Goal: Task Accomplishment & Management: Use online tool/utility

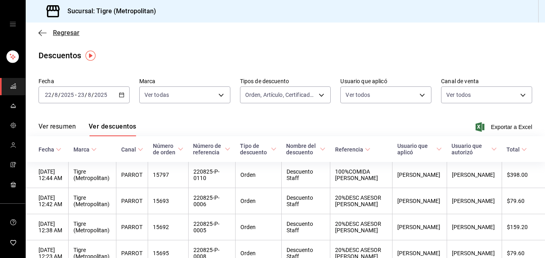
click at [41, 32] on icon "button" at bounding box center [43, 32] width 8 height 7
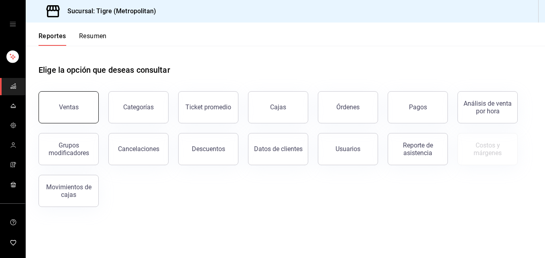
click at [76, 110] on div "Ventas" at bounding box center [69, 107] width 20 height 8
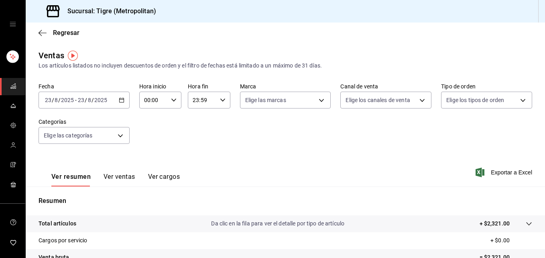
click at [119, 100] on icon "button" at bounding box center [122, 100] width 6 height 6
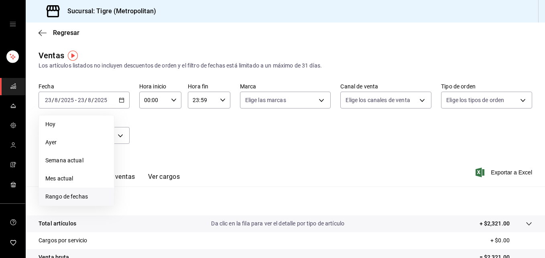
click at [84, 193] on span "Rango de fechas" at bounding box center [76, 196] width 62 height 8
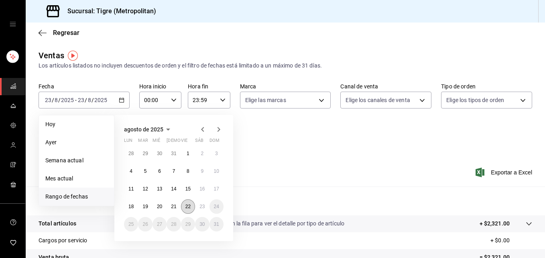
click at [187, 206] on abbr "22" at bounding box center [188, 207] width 5 height 6
click at [202, 208] on abbr "23" at bounding box center [202, 207] width 5 height 6
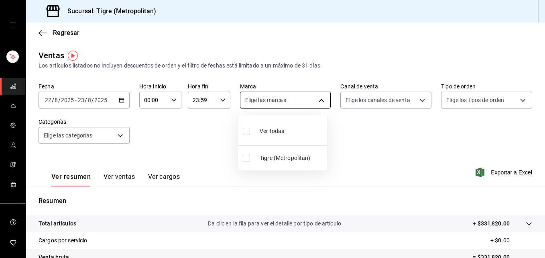
click at [318, 102] on body "Sucursal: Tigre (Metropolitan) Regresar Ventas Los artículos listados no incluy…" at bounding box center [272, 129] width 545 height 258
click at [246, 135] on label at bounding box center [248, 131] width 10 height 12
click at [246, 135] on input "checkbox" at bounding box center [246, 131] width 7 height 7
checkbox input "false"
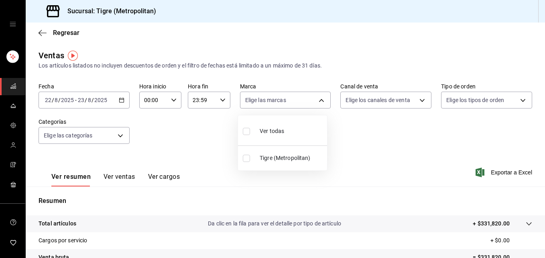
click at [247, 131] on input "checkbox" at bounding box center [246, 131] width 7 height 7
checkbox input "true"
type input "d2a20516-989b-40fe-838d-c8b0b31ef0ff"
checkbox input "true"
click at [415, 129] on div at bounding box center [272, 129] width 545 height 258
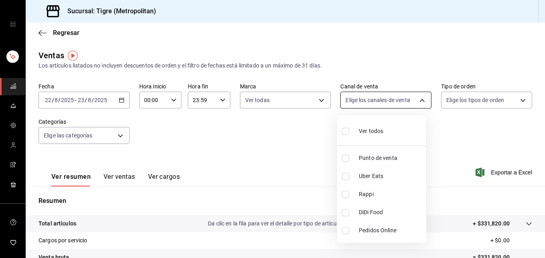
click at [417, 102] on body "Sucursal: Tigre (Metropolitan) Regresar Ventas Los artículos listados no incluy…" at bounding box center [272, 129] width 545 height 258
click at [349, 133] on input "checkbox" at bounding box center [345, 131] width 7 height 7
checkbox input "true"
type input "PARROT,UBER_EATS,RAPPI,DIDI_FOOD,ONLINE"
checkbox input "true"
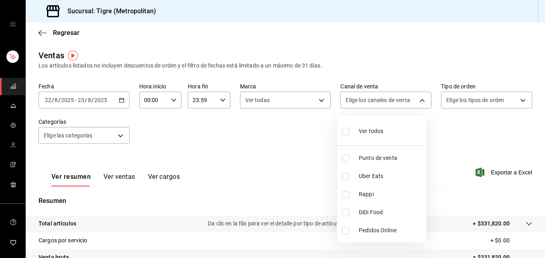
checkbox input "true"
click at [488, 128] on div at bounding box center [272, 129] width 545 height 258
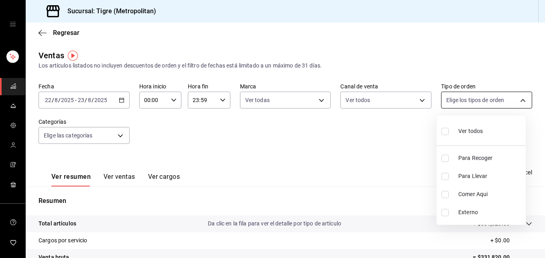
click at [517, 100] on body "Sucursal: Tigre (Metropolitan) Regresar Ventas Los artículos listados no incluy…" at bounding box center [272, 129] width 545 height 258
click at [447, 133] on input "checkbox" at bounding box center [445, 131] width 7 height 7
checkbox input "true"
type input "f7df4de8-9964-48c4-9e53-dd040d652eda,4cfece08-abf2-465c-953c-59dc98a97bb2,5a16a…"
checkbox input "true"
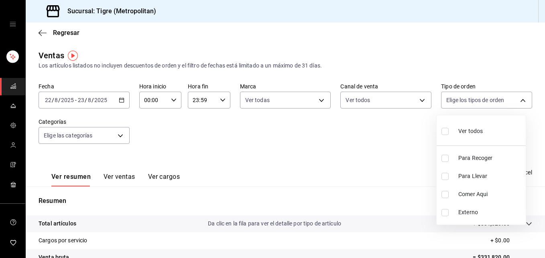
checkbox input "true"
click at [416, 132] on div at bounding box center [272, 129] width 545 height 258
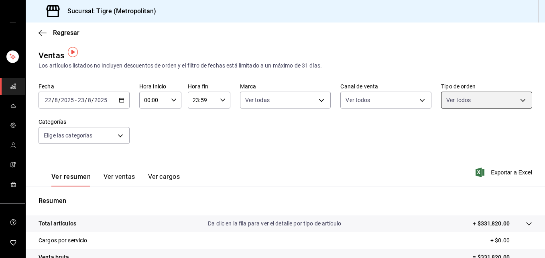
scroll to position [127, 0]
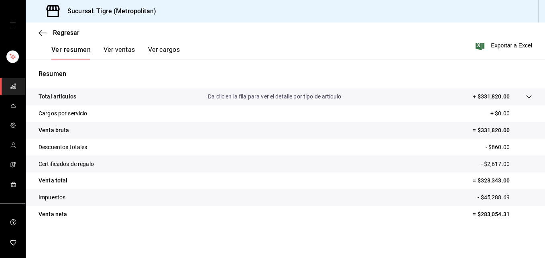
click at [526, 98] on icon at bounding box center [529, 97] width 6 height 6
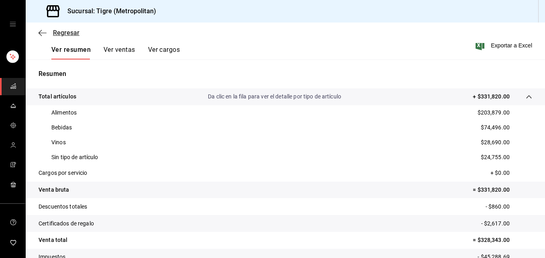
click at [39, 34] on icon "button" at bounding box center [43, 32] width 8 height 7
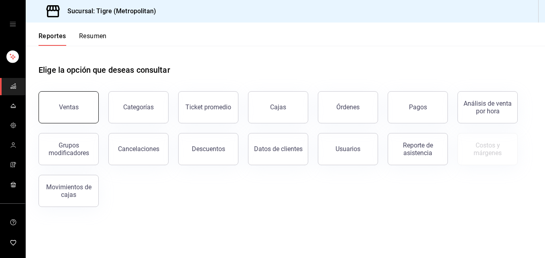
click at [71, 103] on button "Ventas" at bounding box center [69, 107] width 60 height 32
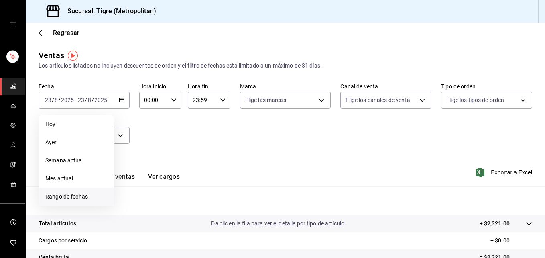
click at [74, 196] on span "Rango de fechas" at bounding box center [76, 196] width 62 height 8
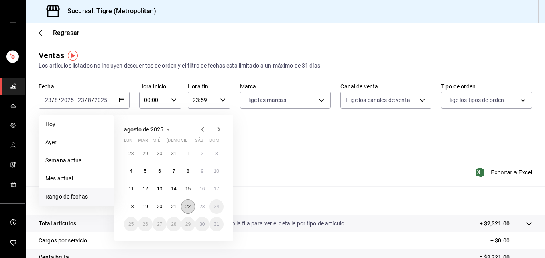
click at [186, 207] on abbr "22" at bounding box center [188, 207] width 5 height 6
click at [199, 207] on button "23" at bounding box center [202, 206] width 14 height 14
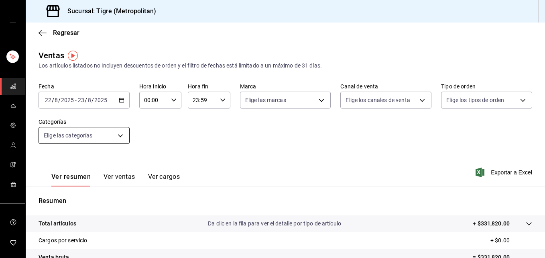
click at [119, 136] on body "Sucursal: Tigre (Metropolitan) Regresar Ventas Los artículos listados no incluy…" at bounding box center [272, 129] width 545 height 258
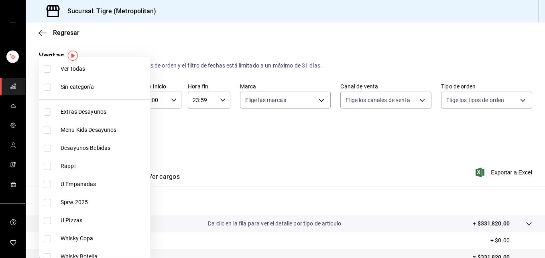
click at [47, 69] on input "checkbox" at bounding box center [47, 68] width 7 height 7
checkbox input "true"
type input "95de3a49-3e71-4222-9a00-2b077991daeb,0ce31c32-a5a6-498b-be74-31ce48fb35ae,30be1…"
checkbox input "true"
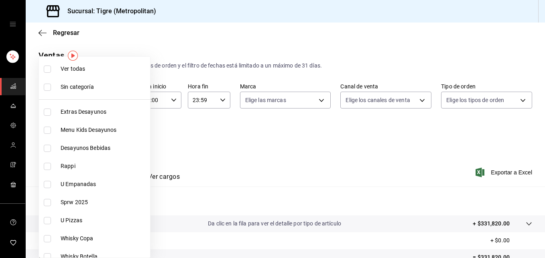
checkbox input "true"
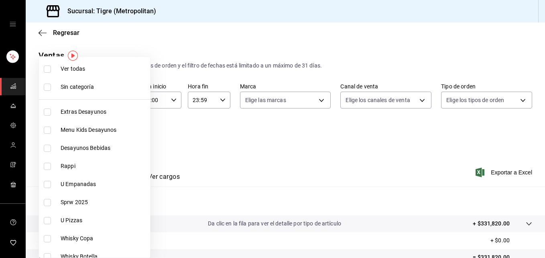
checkbox input "true"
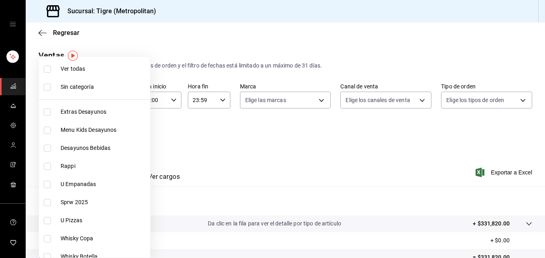
checkbox input "true"
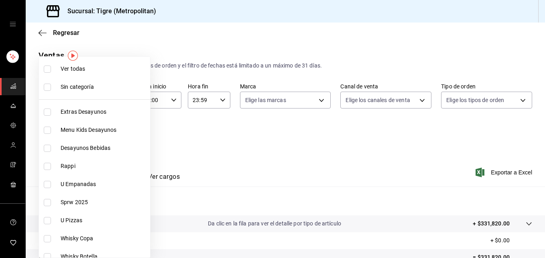
checkbox input "true"
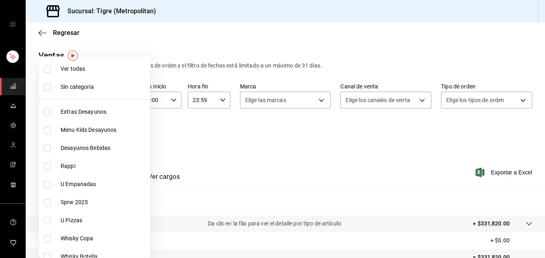
checkbox input "true"
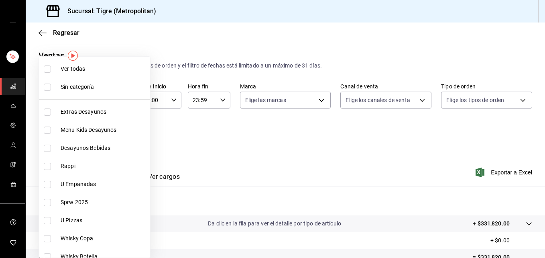
checkbox input "true"
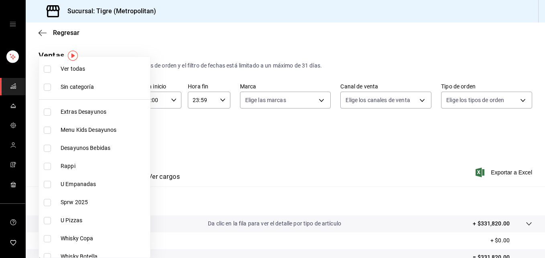
checkbox input "true"
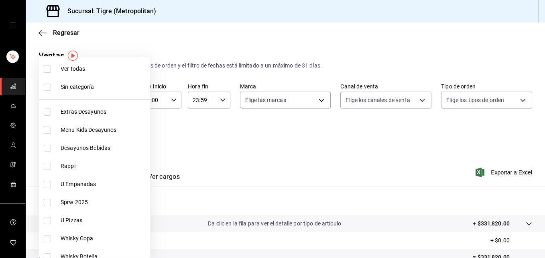
checkbox input "true"
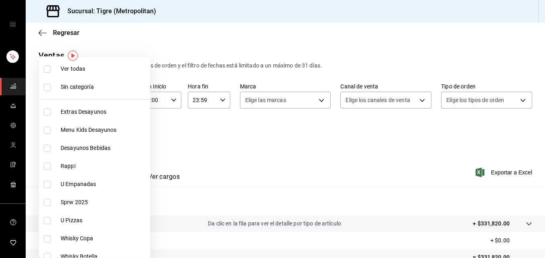
checkbox input "true"
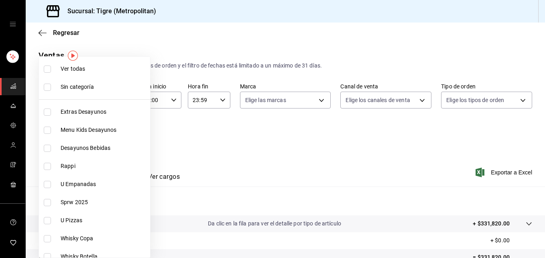
checkbox input "true"
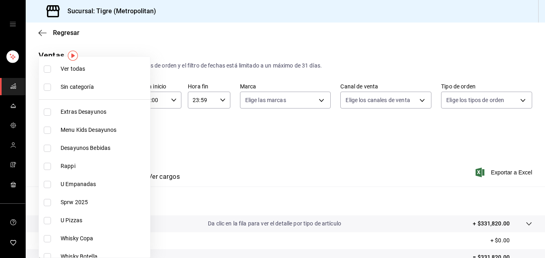
checkbox input "true"
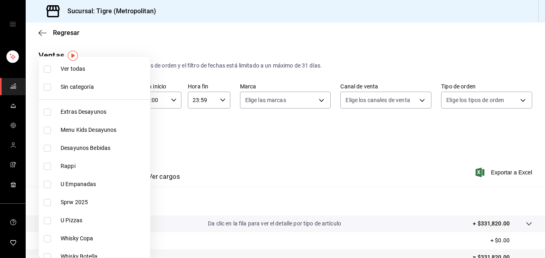
checkbox input "true"
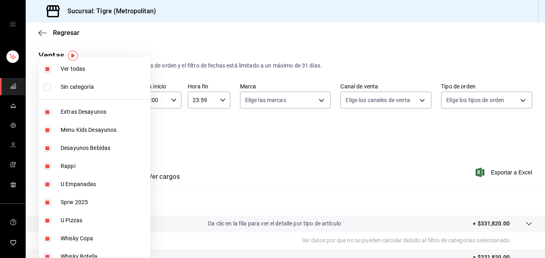
click at [47, 69] on input "checkbox" at bounding box center [47, 68] width 7 height 7
checkbox input "false"
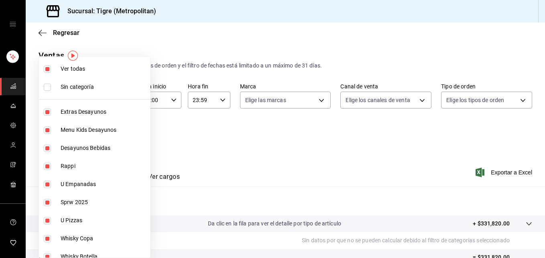
checkbox input "false"
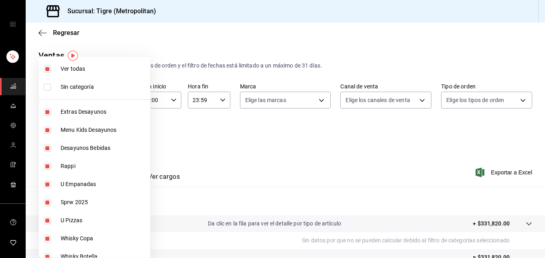
checkbox input "false"
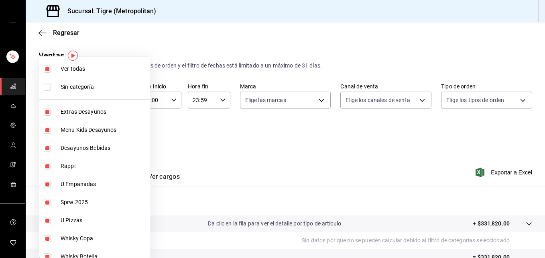
checkbox input "false"
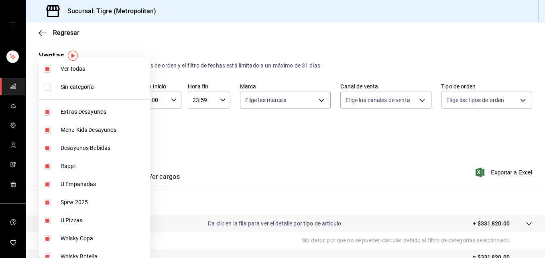
checkbox input "false"
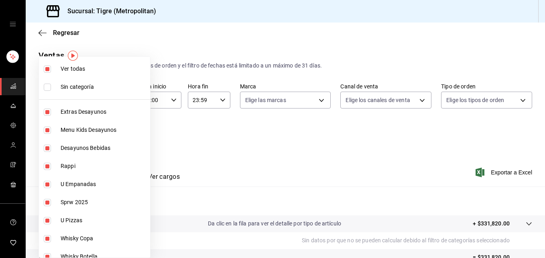
checkbox input "false"
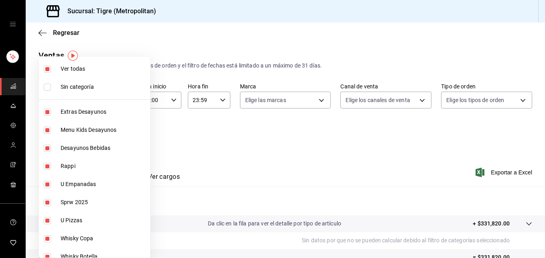
checkbox input "false"
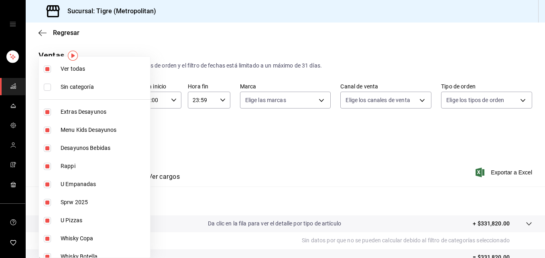
checkbox input "false"
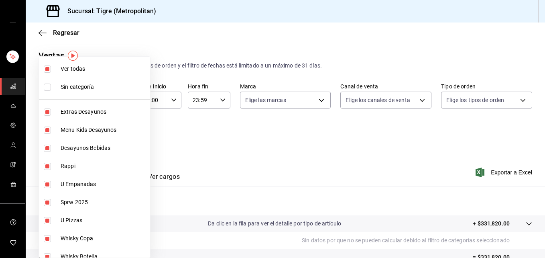
checkbox input "false"
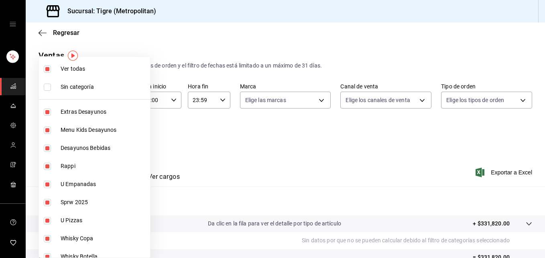
checkbox input "false"
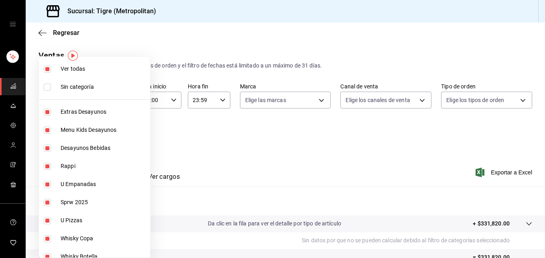
checkbox input "false"
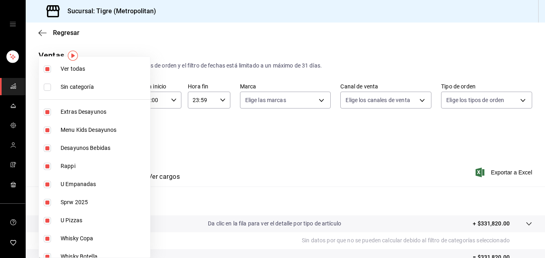
checkbox input "false"
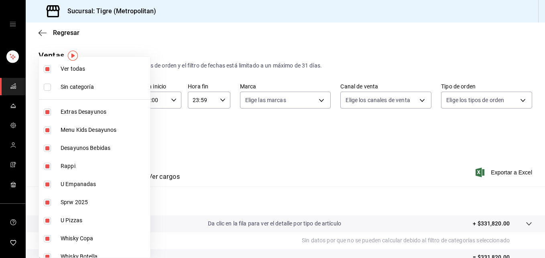
checkbox input "false"
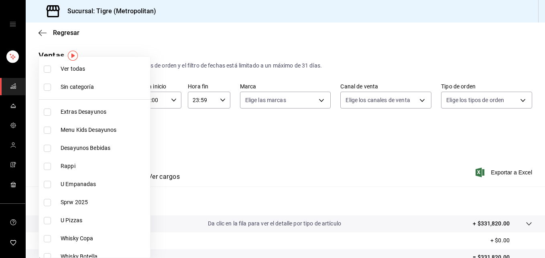
scroll to position [176, 0]
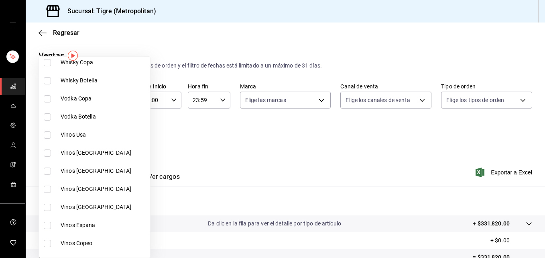
click at [319, 101] on div at bounding box center [272, 129] width 545 height 258
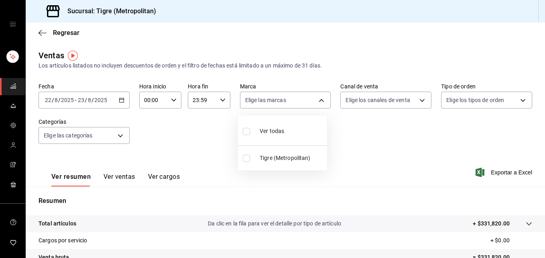
click at [319, 101] on body "Sucursal: Tigre (Metropolitan) Regresar Ventas Los artículos listados no incluy…" at bounding box center [272, 129] width 545 height 258
click at [247, 130] on input "checkbox" at bounding box center [246, 131] width 7 height 7
checkbox input "true"
type input "d2a20516-989b-40fe-838d-c8b0b31ef0ff"
checkbox input "true"
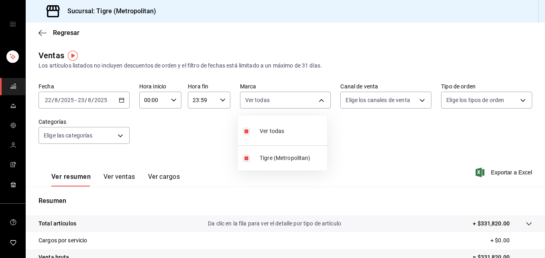
click at [388, 139] on div at bounding box center [272, 129] width 545 height 258
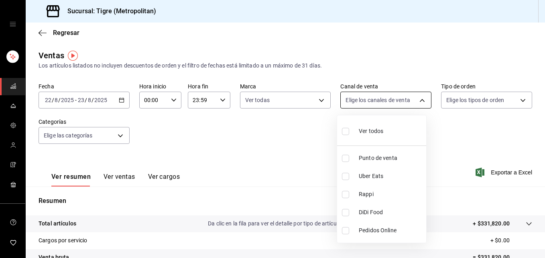
click at [417, 100] on body "Sucursal: Tigre (Metropolitan) Regresar Ventas Los artículos listados no incluy…" at bounding box center [272, 129] width 545 height 258
click at [347, 133] on input "checkbox" at bounding box center [345, 131] width 7 height 7
checkbox input "true"
type input "PARROT,UBER_EATS,RAPPI,DIDI_FOOD,ONLINE"
checkbox input "true"
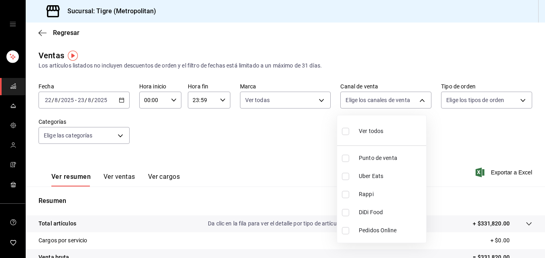
checkbox input "true"
click at [518, 102] on div at bounding box center [272, 129] width 545 height 258
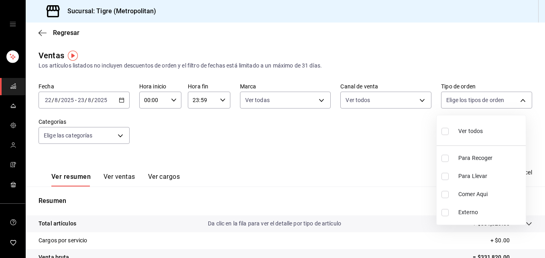
click at [518, 102] on body "Sucursal: Tigre (Metropolitan) Regresar Ventas Los artículos listados no incluy…" at bounding box center [272, 129] width 545 height 258
click at [444, 130] on input "checkbox" at bounding box center [445, 131] width 7 height 7
checkbox input "true"
type input "f7df4de8-9964-48c4-9e53-dd040d652eda,4cfece08-abf2-465c-953c-59dc98a97bb2,5a16a…"
checkbox input "true"
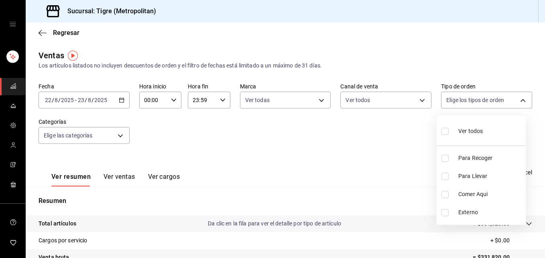
checkbox input "true"
click at [119, 136] on div at bounding box center [272, 129] width 545 height 258
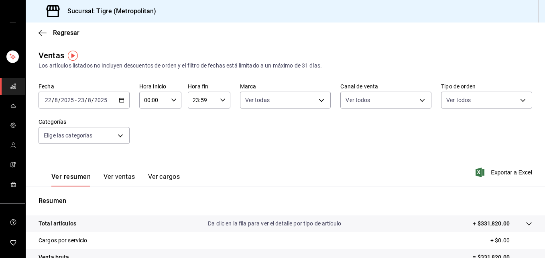
click at [119, 136] on body "Sucursal: Tigre (Metropolitan) Regresar Ventas Los artículos listados no incluy…" at bounding box center [272, 129] width 545 height 258
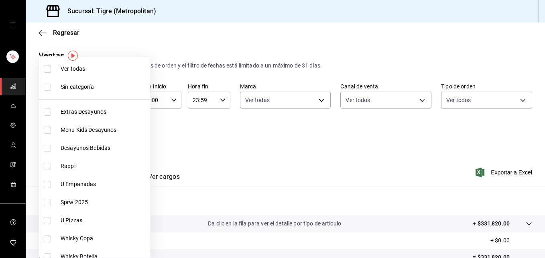
scroll to position [176, 0]
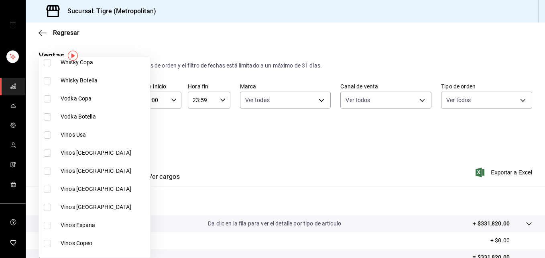
click at [45, 134] on input "checkbox" at bounding box center [47, 134] width 7 height 7
checkbox input "true"
type input "0d350b28-2fd3-479d-aea3-3b197f57f2a2"
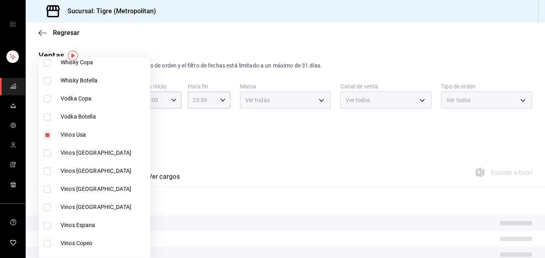
click at [46, 155] on input "checkbox" at bounding box center [47, 152] width 7 height 7
checkbox input "true"
type input "0d350b28-2fd3-479d-aea3-3b197f57f2a2,6cc0ca04-caef-4251-9f5a-60f930f66248"
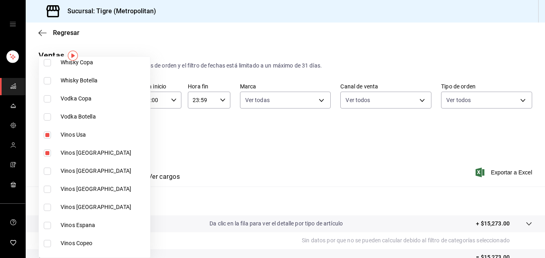
click at [49, 173] on input "checkbox" at bounding box center [47, 170] width 7 height 7
checkbox input "true"
type input "0d350b28-2fd3-479d-aea3-3b197f57f2a2,6cc0ca04-caef-4251-9f5a-60f930f66248,d5951…"
click at [46, 189] on input "checkbox" at bounding box center [47, 189] width 7 height 7
checkbox input "true"
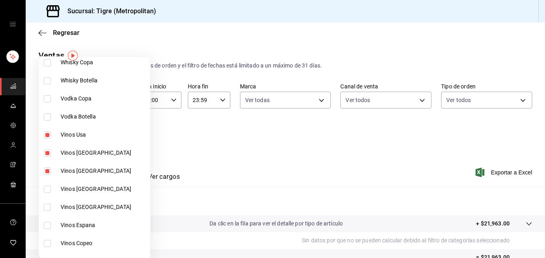
type input "0d350b28-2fd3-479d-aea3-3b197f57f2a2,6cc0ca04-caef-4251-9f5a-60f930f66248,d5951…"
click at [47, 208] on input "checkbox" at bounding box center [47, 207] width 7 height 7
checkbox input "true"
click at [49, 229] on li "Vinos Espana" at bounding box center [94, 225] width 111 height 18
type input "0d350b28-2fd3-479d-aea3-3b197f57f2a2,6cc0ca04-caef-4251-9f5a-60f930f66248,d5951…"
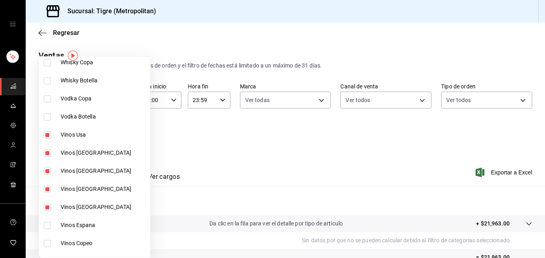
checkbox input "true"
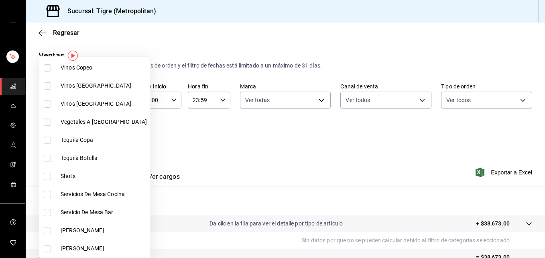
click at [46, 86] on input "checkbox" at bounding box center [47, 85] width 7 height 7
checkbox input "true"
type input "0d350b28-2fd3-479d-aea3-3b197f57f2a2,6cc0ca04-caef-4251-9f5a-60f930f66248,d5951…"
click at [47, 102] on input "checkbox" at bounding box center [47, 103] width 7 height 7
checkbox input "true"
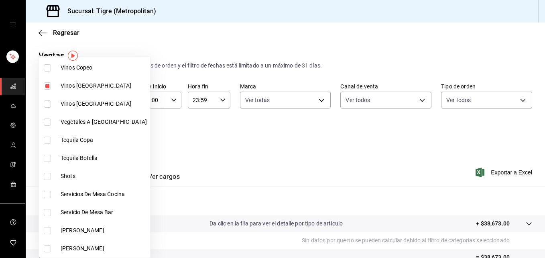
type input "0d350b28-2fd3-479d-aea3-3b197f57f2a2,6cc0ca04-caef-4251-9f5a-60f930f66248,d5951…"
click at [173, 137] on div at bounding box center [272, 129] width 545 height 258
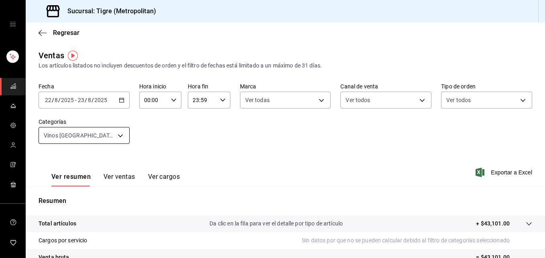
click at [121, 137] on body "Sucursal: Tigre (Metropolitan) Regresar Ventas Los artículos listados no incluy…" at bounding box center [272, 129] width 545 height 258
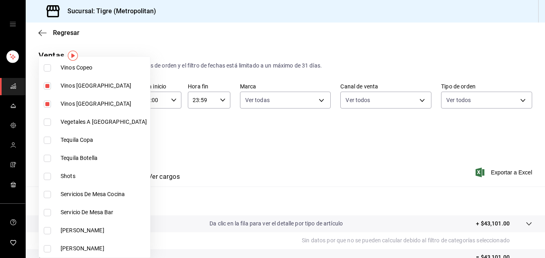
scroll to position [176, 0]
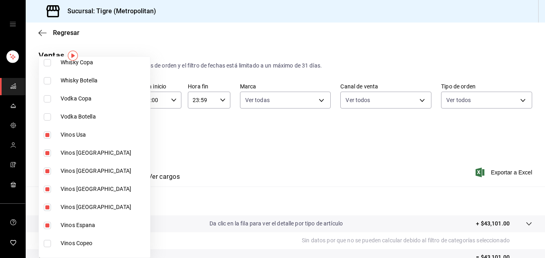
click at [233, 174] on div at bounding box center [272, 129] width 545 height 258
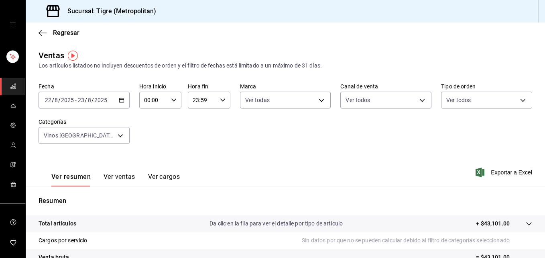
click at [120, 99] on icon "button" at bounding box center [122, 100] width 6 height 6
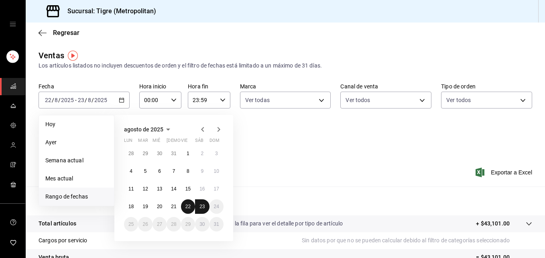
drag, startPoint x: 186, startPoint y: 206, endPoint x: 200, endPoint y: 207, distance: 13.3
click at [200, 207] on div "28 29 30 31 1 2 3 4 5 6 7 8 9 10 11 12 13 14 15 16 17 18 19 20 21 22 23 24 25 2…" at bounding box center [174, 188] width 100 height 85
click at [200, 207] on abbr "23" at bounding box center [202, 207] width 5 height 6
click at [186, 206] on abbr "22" at bounding box center [188, 207] width 5 height 6
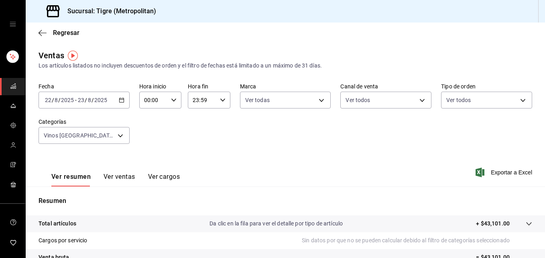
click at [526, 225] on icon at bounding box center [529, 224] width 6 height 6
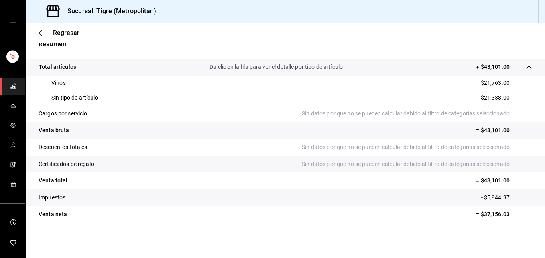
scroll to position [0, 0]
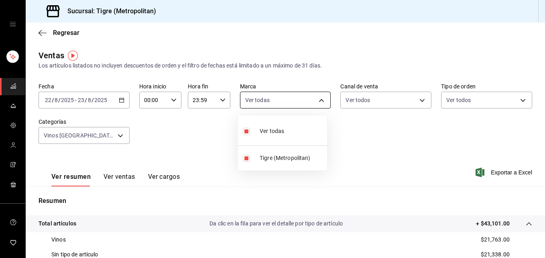
click at [317, 100] on body "Sucursal: Tigre (Metropolitan) Regresar Ventas Los artículos listados no incluy…" at bounding box center [272, 129] width 545 height 258
click at [416, 103] on div at bounding box center [272, 129] width 545 height 258
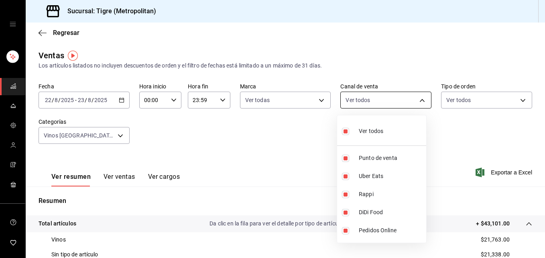
click at [417, 99] on body "Sucursal: Tigre (Metropolitan) Regresar Ventas Los artículos listados no incluy…" at bounding box center [272, 129] width 545 height 258
click at [486, 115] on div at bounding box center [272, 129] width 545 height 258
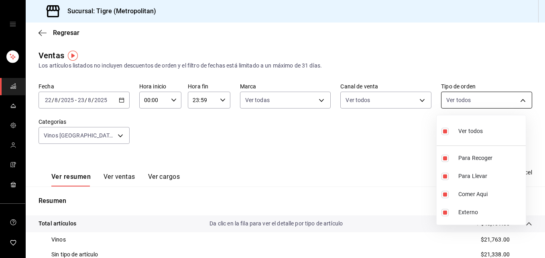
click at [519, 101] on body "Sucursal: Tigre (Metropolitan) Regresar Ventas Los artículos listados no incluy…" at bounding box center [272, 129] width 545 height 258
click at [295, 129] on div at bounding box center [272, 129] width 545 height 258
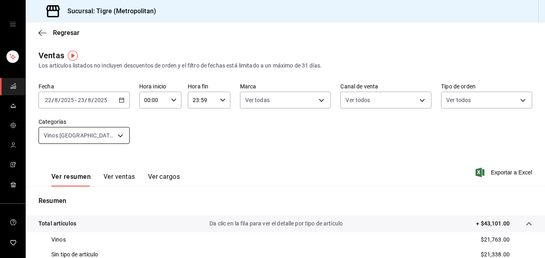
click at [118, 134] on body "Sucursal: Tigre (Metropolitan) Regresar Ventas Los artículos listados no incluy…" at bounding box center [272, 129] width 545 height 258
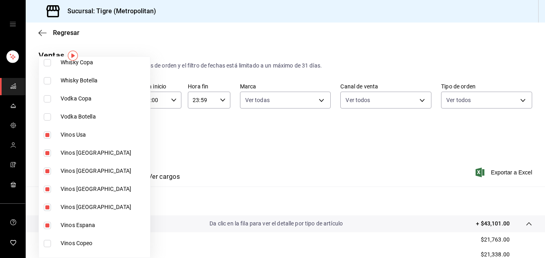
scroll to position [351, 0]
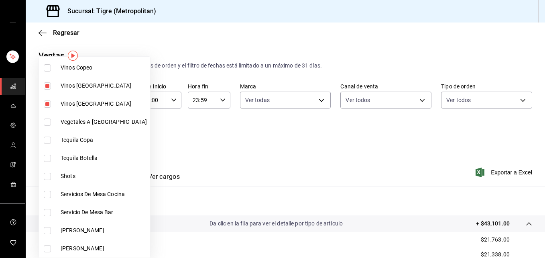
click at [261, 159] on div at bounding box center [272, 129] width 545 height 258
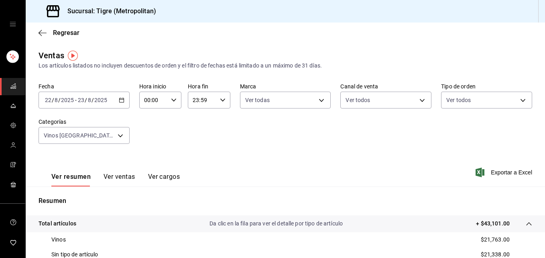
click at [112, 178] on button "Ver ventas" at bounding box center [120, 180] width 32 height 14
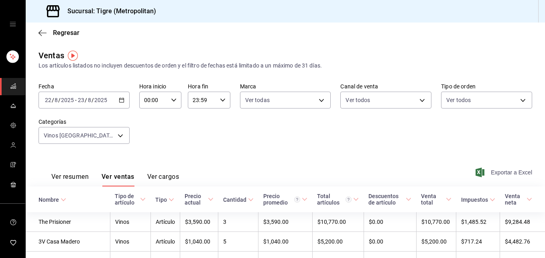
click at [515, 172] on span "Exportar a Excel" at bounding box center [505, 172] width 55 height 10
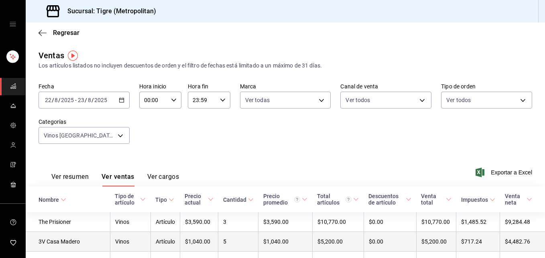
click at [186, 241] on td "$1,040.00" at bounding box center [199, 242] width 38 height 20
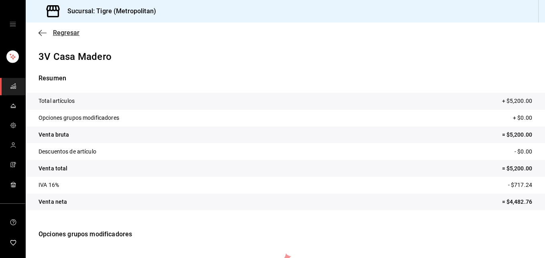
click at [42, 32] on icon "button" at bounding box center [43, 32] width 8 height 7
click at [43, 31] on icon "button" at bounding box center [43, 32] width 8 height 7
click at [82, 235] on p "Opciones grupos modificadores" at bounding box center [286, 234] width 494 height 29
click at [41, 33] on icon "button" at bounding box center [43, 32] width 8 height 7
click at [64, 32] on span "Regresar" at bounding box center [66, 33] width 27 height 8
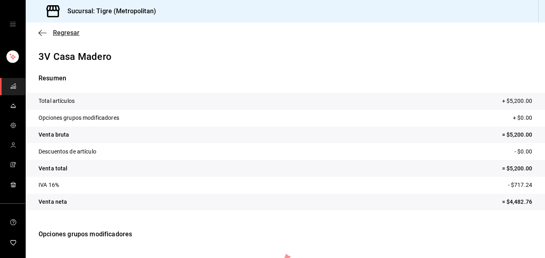
click at [64, 32] on span "Regresar" at bounding box center [66, 33] width 27 height 8
click at [61, 32] on span "Regresar" at bounding box center [66, 33] width 27 height 8
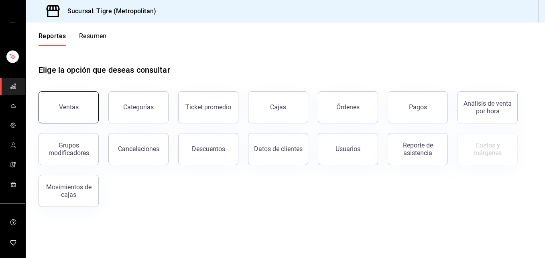
click at [63, 106] on div "Ventas" at bounding box center [69, 107] width 20 height 8
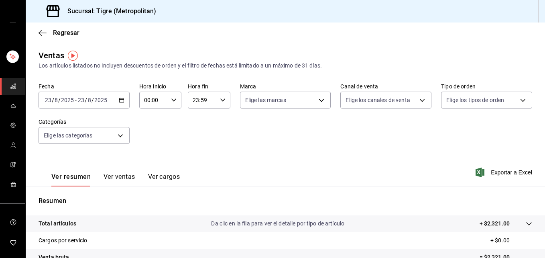
click at [121, 102] on icon "button" at bounding box center [122, 100] width 6 height 6
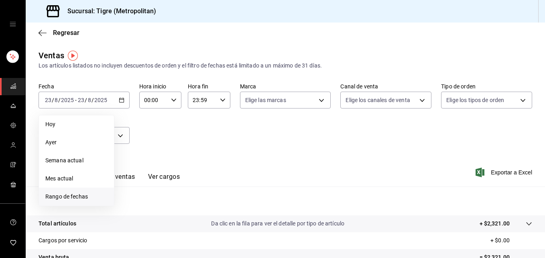
click at [73, 192] on li "Rango de fechas" at bounding box center [76, 197] width 75 height 18
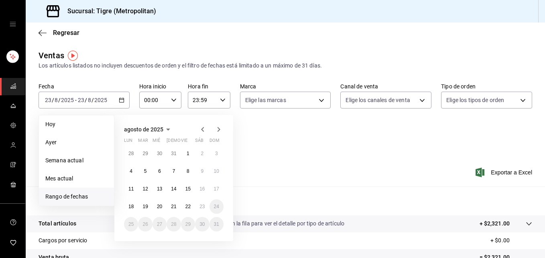
click at [73, 196] on span "Rango de fechas" at bounding box center [76, 196] width 62 height 8
click at [188, 205] on abbr "22" at bounding box center [188, 207] width 5 height 6
click at [200, 208] on abbr "23" at bounding box center [202, 207] width 5 height 6
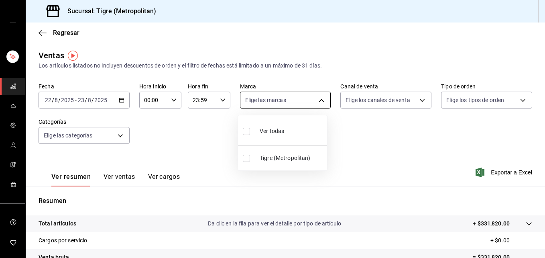
click at [319, 98] on body "Sucursal: Tigre (Metropolitan) Regresar Ventas Los artículos listados no incluy…" at bounding box center [272, 129] width 545 height 258
click at [248, 133] on input "checkbox" at bounding box center [246, 131] width 7 height 7
checkbox input "true"
type input "d2a20516-989b-40fe-838d-c8b0b31ef0ff"
checkbox input "true"
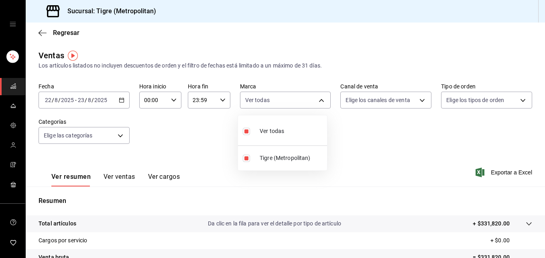
click at [418, 100] on div at bounding box center [272, 129] width 545 height 258
click at [418, 100] on body "Sucursal: Tigre (Metropolitan) Regresar Ventas Los artículos listados no incluy…" at bounding box center [272, 129] width 545 height 258
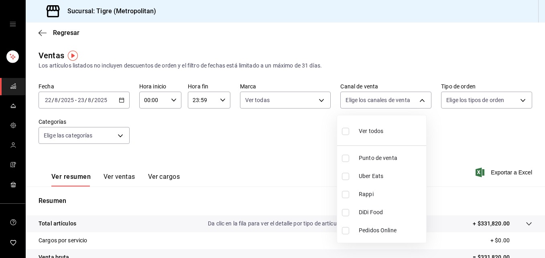
click at [346, 133] on input "checkbox" at bounding box center [345, 131] width 7 height 7
checkbox input "true"
type input "PARROT,UBER_EATS,RAPPI,DIDI_FOOD,ONLINE"
checkbox input "true"
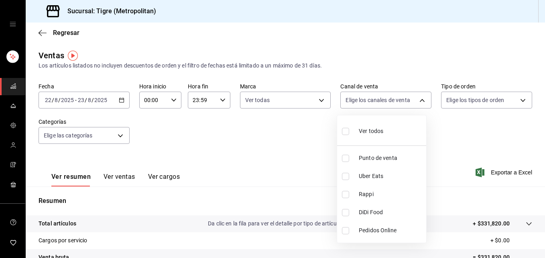
checkbox input "true"
click at [517, 100] on div at bounding box center [272, 129] width 545 height 258
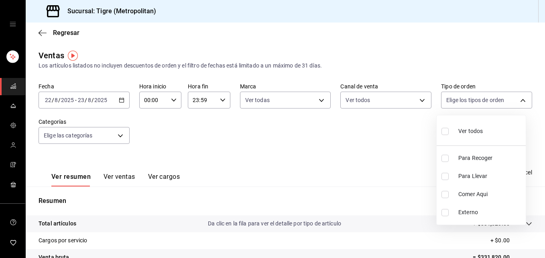
click at [517, 100] on body "Sucursal: Tigre (Metropolitan) Regresar Ventas Los artículos listados no incluy…" at bounding box center [272, 129] width 545 height 258
click at [444, 135] on input "checkbox" at bounding box center [445, 131] width 7 height 7
checkbox input "true"
type input "f7df4de8-9964-48c4-9e53-dd040d652eda,4cfece08-abf2-465c-953c-59dc98a97bb2,5a16a…"
checkbox input "true"
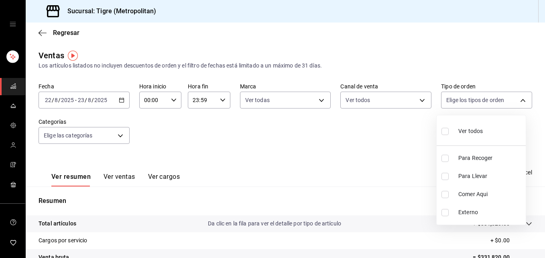
checkbox input "true"
click at [117, 135] on div at bounding box center [272, 129] width 545 height 258
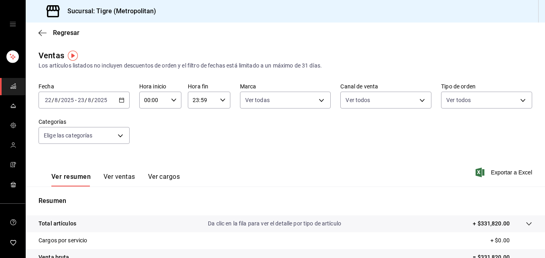
click at [117, 135] on body "Sucursal: Tigre (Metropolitan) Regresar Ventas Los artículos listados no incluy…" at bounding box center [272, 129] width 545 height 258
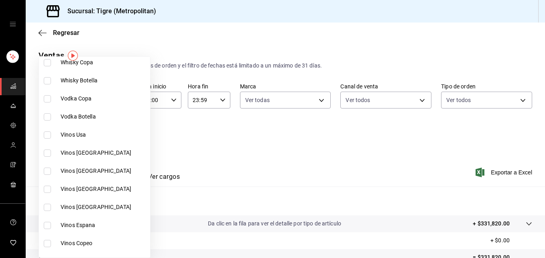
scroll to position [351, 0]
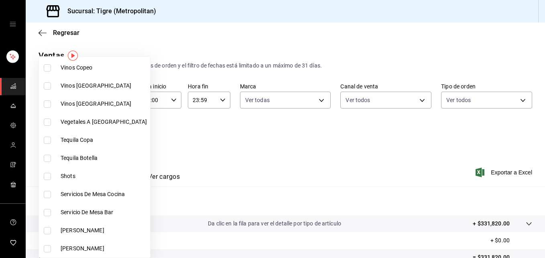
click at [48, 67] on input "checkbox" at bounding box center [47, 67] width 7 height 7
checkbox input "true"
type input "06b7c283-846e-4291-b05e-b10cd9f0c9d1"
click at [214, 152] on div at bounding box center [272, 129] width 545 height 258
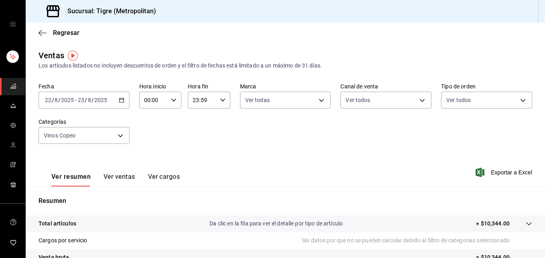
click at [117, 176] on button "Ver ventas" at bounding box center [120, 180] width 32 height 14
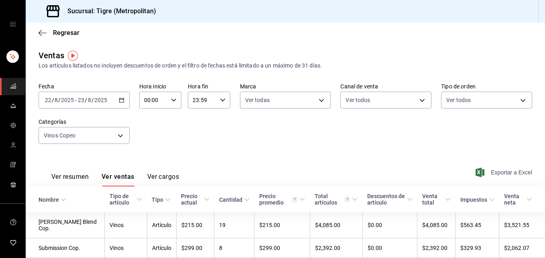
click at [492, 170] on span "Exportar a Excel" at bounding box center [505, 172] width 55 height 10
click at [279, 147] on div "Fecha 2025-08-22 22 / 8 / 2025 - 2025-08-23 23 / 8 / 2025 Hora inicio 00:00 Hor…" at bounding box center [286, 118] width 494 height 71
click at [41, 32] on icon "button" at bounding box center [43, 32] width 8 height 7
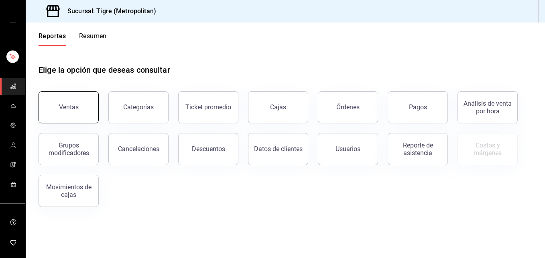
click at [69, 102] on button "Ventas" at bounding box center [69, 107] width 60 height 32
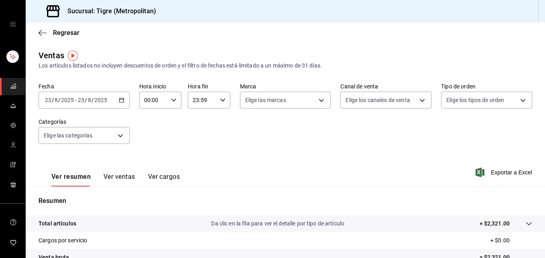
click at [120, 99] on icon "button" at bounding box center [122, 100] width 6 height 6
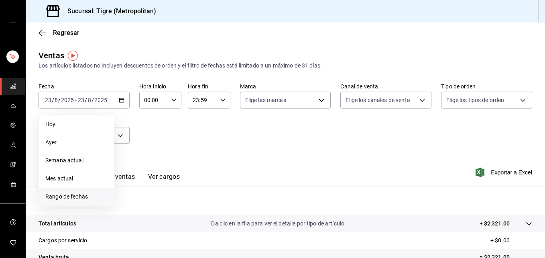
click at [75, 193] on span "Rango de fechas" at bounding box center [76, 196] width 62 height 8
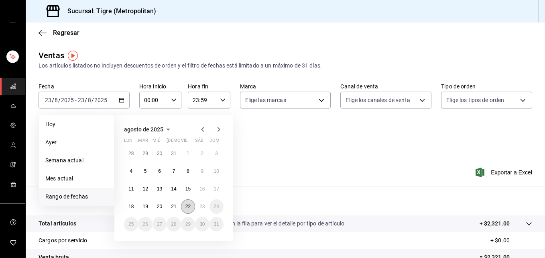
click at [191, 205] on button "22" at bounding box center [188, 206] width 14 height 14
click at [196, 206] on button "23" at bounding box center [202, 206] width 14 height 14
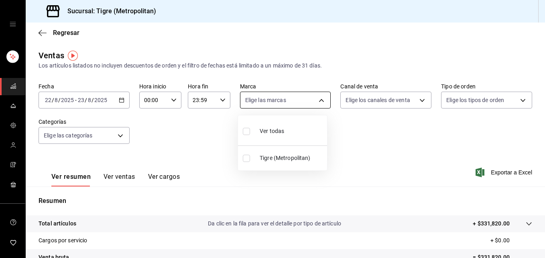
click at [317, 98] on body "Sucursal: Tigre (Metropolitan) Regresar Ventas Los artículos listados no incluy…" at bounding box center [272, 129] width 545 height 258
click at [246, 133] on input "checkbox" at bounding box center [246, 131] width 7 height 7
checkbox input "true"
type input "d2a20516-989b-40fe-838d-c8b0b31ef0ff"
checkbox input "true"
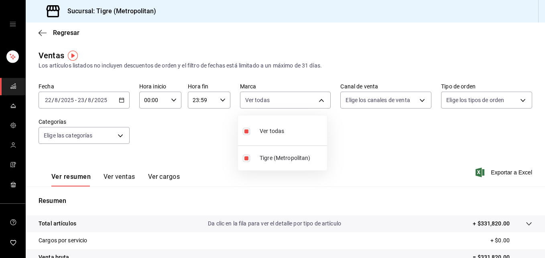
click at [417, 100] on div at bounding box center [272, 129] width 545 height 258
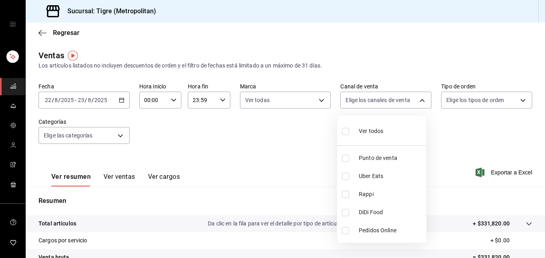
click at [417, 100] on body "Sucursal: Tigre (Metropolitan) Regresar Ventas Los artículos listados no incluy…" at bounding box center [272, 129] width 545 height 258
click at [344, 133] on input "checkbox" at bounding box center [345, 131] width 7 height 7
checkbox input "true"
type input "PARROT,UBER_EATS,RAPPI,DIDI_FOOD,ONLINE"
checkbox input "true"
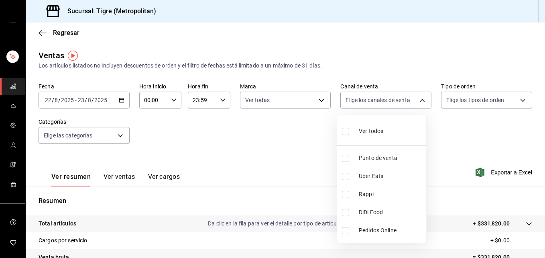
checkbox input "true"
click at [443, 115] on div at bounding box center [272, 129] width 545 height 258
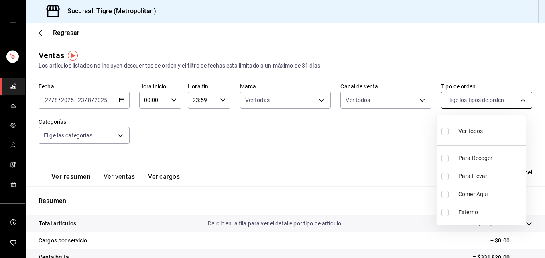
click at [517, 99] on body "Sucursal: Tigre (Metropolitan) Regresar Ventas Los artículos listados no incluy…" at bounding box center [272, 129] width 545 height 258
click at [446, 131] on input "checkbox" at bounding box center [445, 131] width 7 height 7
checkbox input "true"
type input "f7df4de8-9964-48c4-9e53-dd040d652eda,4cfece08-abf2-465c-953c-59dc98a97bb2,5a16a…"
checkbox input "true"
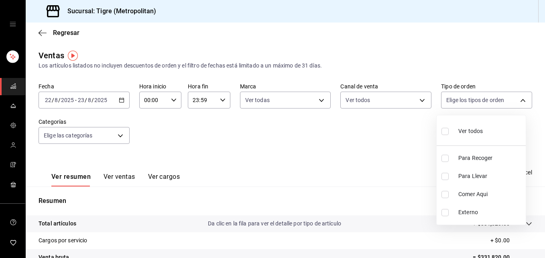
checkbox input "true"
click at [396, 129] on div at bounding box center [272, 129] width 545 height 258
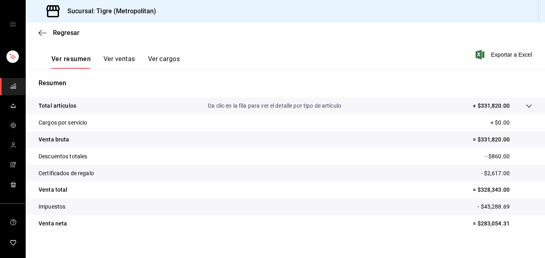
scroll to position [127, 0]
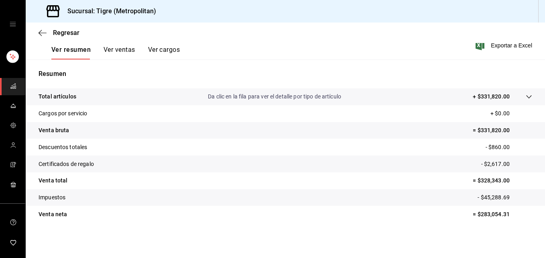
click at [526, 94] on icon at bounding box center [529, 97] width 6 height 6
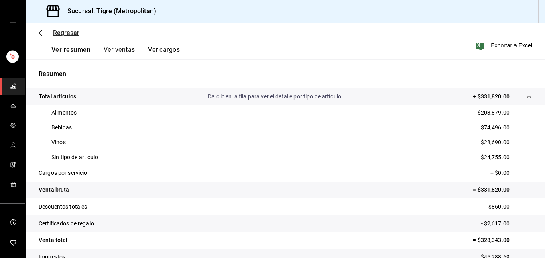
click at [42, 33] on icon "button" at bounding box center [43, 32] width 8 height 7
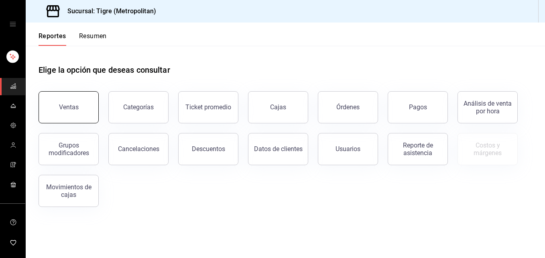
click at [71, 106] on div "Ventas" at bounding box center [69, 107] width 20 height 8
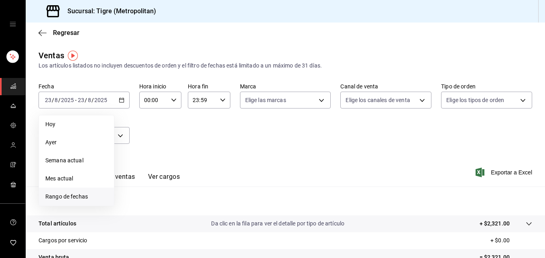
click at [79, 192] on li "Rango de fechas" at bounding box center [76, 197] width 75 height 18
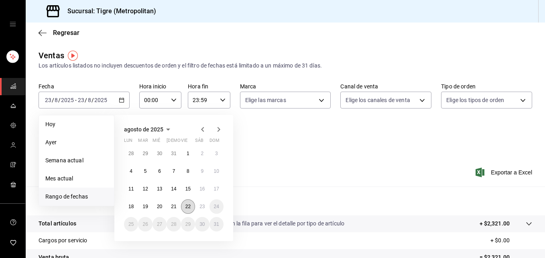
click at [188, 206] on abbr "22" at bounding box center [188, 207] width 5 height 6
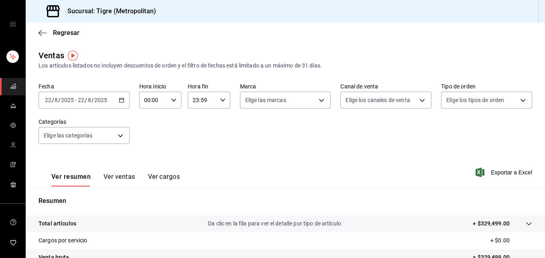
click at [119, 101] on icon "button" at bounding box center [122, 100] width 6 height 6
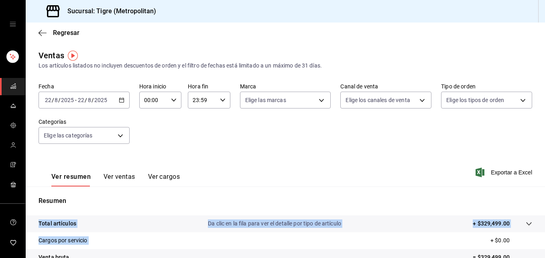
drag, startPoint x: 396, startPoint y: 196, endPoint x: 479, endPoint y: 241, distance: 94.5
drag, startPoint x: 479, startPoint y: 241, endPoint x: 525, endPoint y: 221, distance: 49.5
click at [525, 221] on div "Ventas Los artículos listados no incluyen descuentos de orden y el filtro de fe…" at bounding box center [286, 210] width 520 height 323
click at [526, 221] on icon at bounding box center [529, 224] width 6 height 6
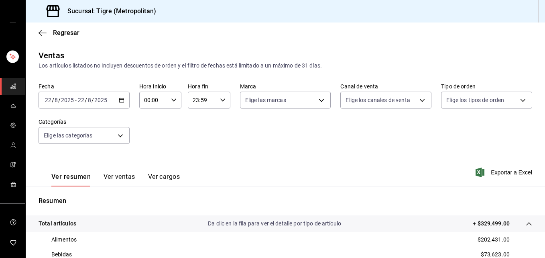
scroll to position [186, 0]
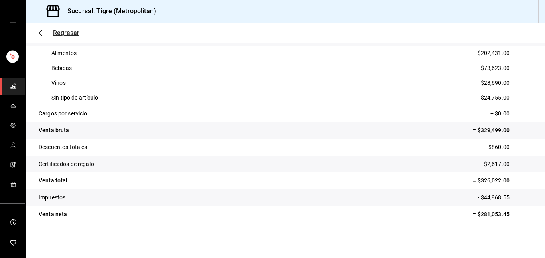
click at [40, 33] on icon "button" at bounding box center [43, 33] width 8 height 0
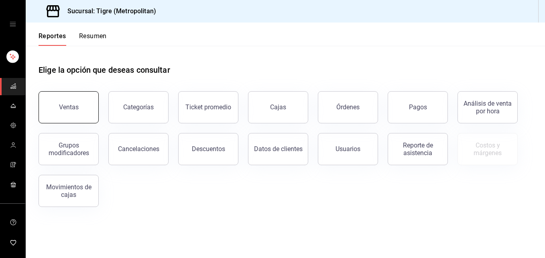
click at [74, 104] on div "Ventas" at bounding box center [69, 107] width 20 height 8
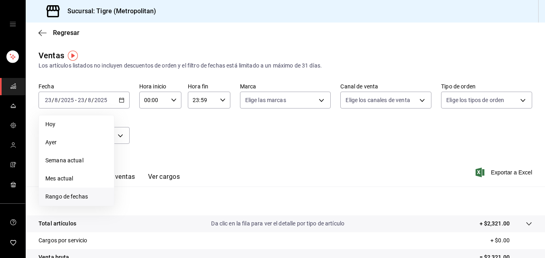
click at [65, 193] on span "Rango de fechas" at bounding box center [76, 196] width 62 height 8
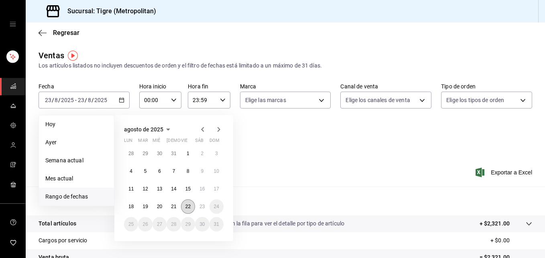
click at [188, 210] on button "22" at bounding box center [188, 206] width 14 height 14
click at [200, 208] on abbr "23" at bounding box center [202, 207] width 5 height 6
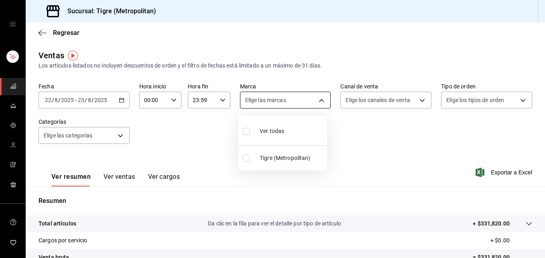
click at [317, 102] on body "Sucursal: Tigre (Metropolitan) Regresar Ventas Los artículos listados no incluy…" at bounding box center [272, 129] width 545 height 258
click at [248, 131] on input "checkbox" at bounding box center [246, 131] width 7 height 7
checkbox input "true"
type input "d2a20516-989b-40fe-838d-c8b0b31ef0ff"
checkbox input "true"
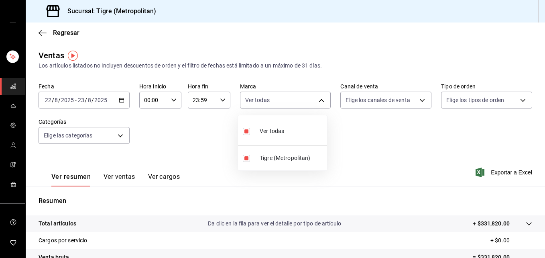
click at [417, 99] on div at bounding box center [272, 129] width 545 height 258
click at [417, 99] on body "Sucursal: Tigre (Metropolitan) Regresar Ventas Los artículos listados no incluy…" at bounding box center [272, 129] width 545 height 258
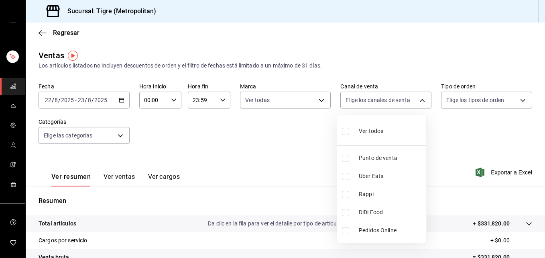
click at [345, 130] on input "checkbox" at bounding box center [345, 131] width 7 height 7
checkbox input "true"
type input "PARROT,UBER_EATS,RAPPI,DIDI_FOOD,ONLINE"
checkbox input "true"
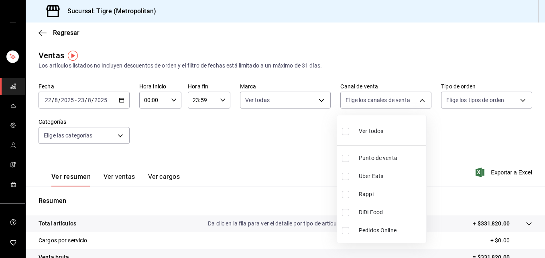
checkbox input "true"
click at [518, 100] on div at bounding box center [272, 129] width 545 height 258
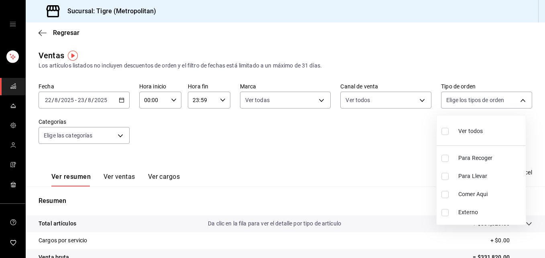
click at [518, 100] on body "Sucursal: Tigre (Metropolitan) Regresar Ventas Los artículos listados no incluy…" at bounding box center [272, 129] width 545 height 258
click at [445, 135] on input "checkbox" at bounding box center [445, 131] width 7 height 7
checkbox input "true"
type input "f7df4de8-9964-48c4-9e53-dd040d652eda,4cfece08-abf2-465c-953c-59dc98a97bb2,5a16a…"
checkbox input "true"
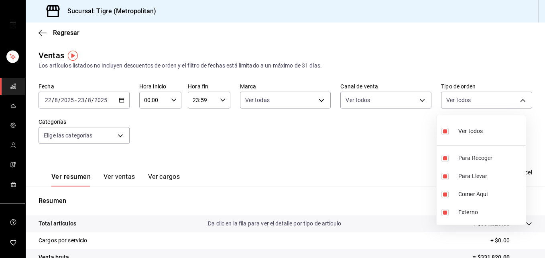
checkbox input "true"
click at [119, 134] on div at bounding box center [272, 129] width 545 height 258
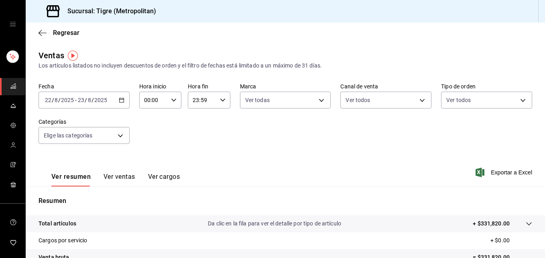
click at [119, 134] on body "Sucursal: Tigre (Metropolitan) Regresar Ventas Los artículos listados no incluy…" at bounding box center [272, 129] width 545 height 258
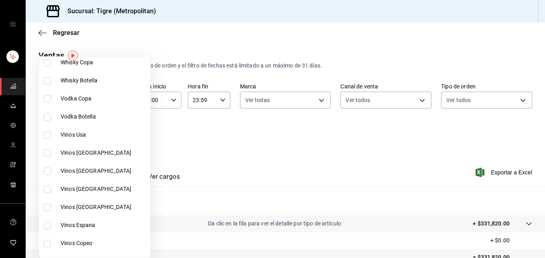
scroll to position [351, 0]
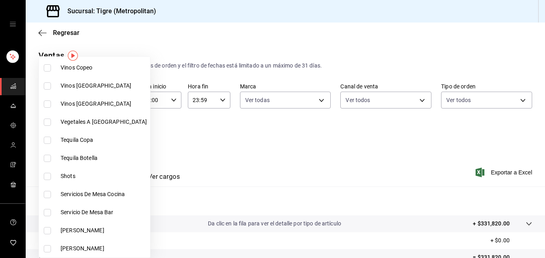
click at [47, 102] on input "checkbox" at bounding box center [47, 103] width 7 height 7
checkbox input "true"
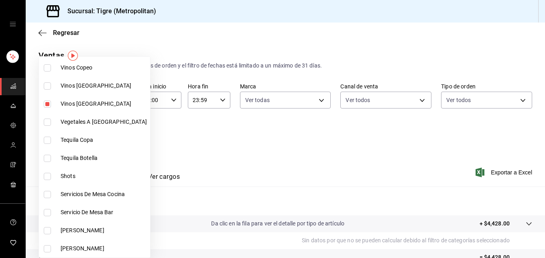
click at [47, 90] on li "Vinos [GEOGRAPHIC_DATA]" at bounding box center [94, 86] width 111 height 18
type input "bbf0947f-5c82-4391-8151-a195d12e9573"
click at [45, 87] on input "checkbox" at bounding box center [47, 85] width 7 height 7
checkbox input "true"
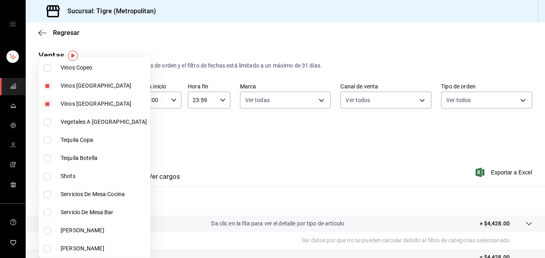
click at [49, 63] on li "Vinos Copeo" at bounding box center [94, 68] width 111 height 18
type input "bbf0947f-5c82-4391-8151-a195d12e9573,4f2c0ef6-fef9-4dd0-ba22-34a6105d8f4c,06b7c…"
checkbox input "true"
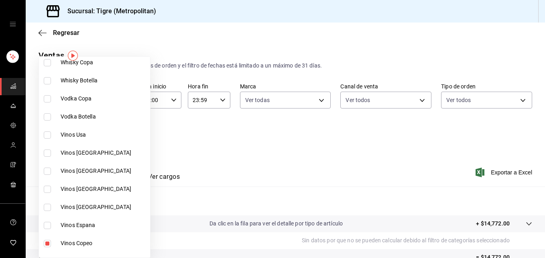
click at [51, 224] on input "checkbox" at bounding box center [47, 225] width 7 height 7
checkbox input "true"
type input "bbf0947f-5c82-4391-8151-a195d12e9573,4f2c0ef6-fef9-4dd0-ba22-34a6105d8f4c,06b7c…"
click at [48, 209] on input "checkbox" at bounding box center [47, 207] width 7 height 7
checkbox input "true"
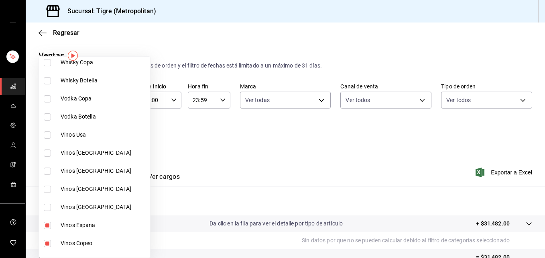
type input "bbf0947f-5c82-4391-8151-a195d12e9573,4f2c0ef6-fef9-4dd0-ba22-34a6105d8f4c,06b7c…"
click at [47, 188] on input "checkbox" at bounding box center [47, 189] width 7 height 7
checkbox input "true"
type input "bbf0947f-5c82-4391-8151-a195d12e9573,4f2c0ef6-fef9-4dd0-ba22-34a6105d8f4c,06b7c…"
click at [47, 171] on input "checkbox" at bounding box center [47, 170] width 7 height 7
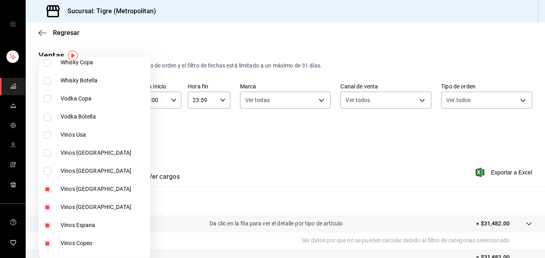
checkbox input "true"
type input "bbf0947f-5c82-4391-8151-a195d12e9573,4f2c0ef6-fef9-4dd0-ba22-34a6105d8f4c,06b7c…"
click at [47, 150] on input "checkbox" at bounding box center [47, 152] width 7 height 7
checkbox input "true"
type input "bbf0947f-5c82-4391-8151-a195d12e9573,4f2c0ef6-fef9-4dd0-ba22-34a6105d8f4c,06b7c…"
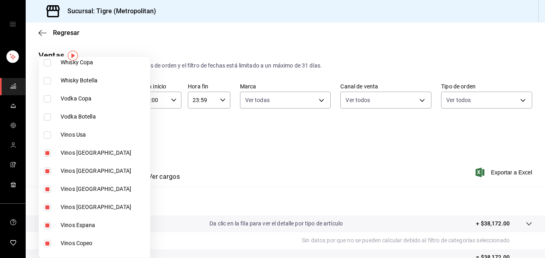
click at [47, 134] on input "checkbox" at bounding box center [47, 134] width 7 height 7
checkbox input "true"
type input "bbf0947f-5c82-4391-8151-a195d12e9573,4f2c0ef6-fef9-4dd0-ba22-34a6105d8f4c,06b7c…"
